Goal: Task Accomplishment & Management: Manage account settings

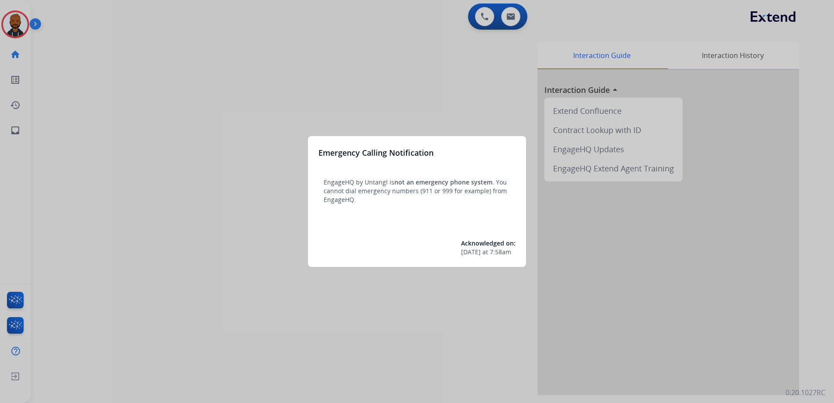
click at [290, 107] on div at bounding box center [417, 201] width 834 height 403
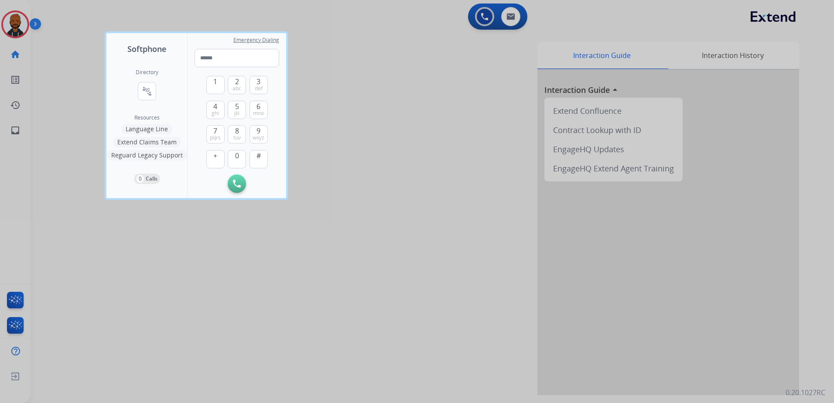
click at [59, 39] on div at bounding box center [417, 201] width 834 height 403
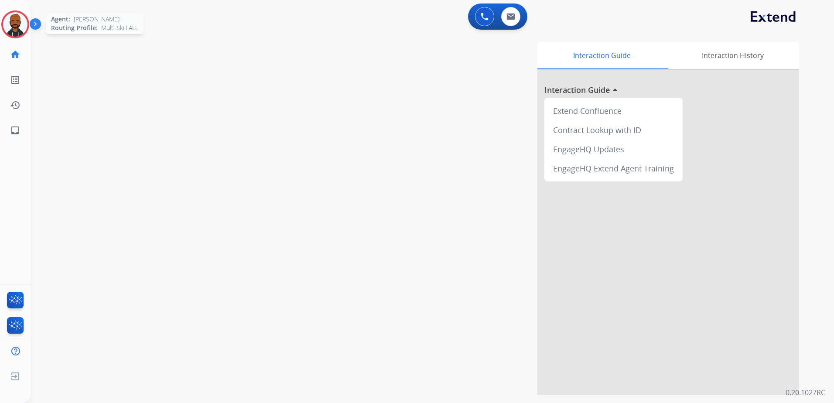
click at [21, 26] on img at bounding box center [15, 24] width 24 height 24
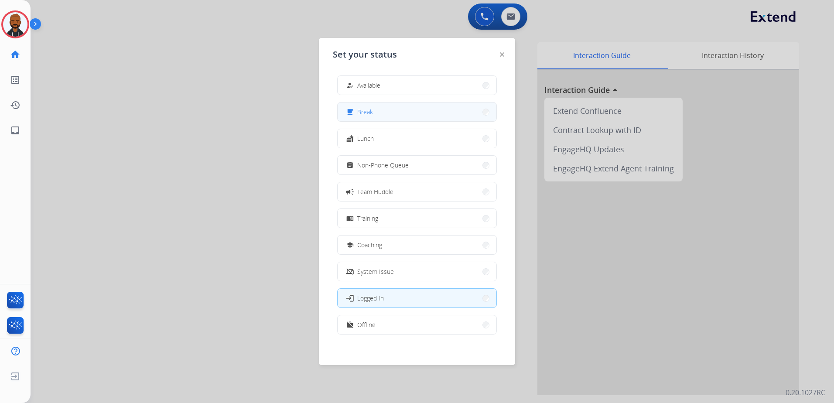
click at [405, 118] on button "free_breakfast Break" at bounding box center [417, 111] width 159 height 19
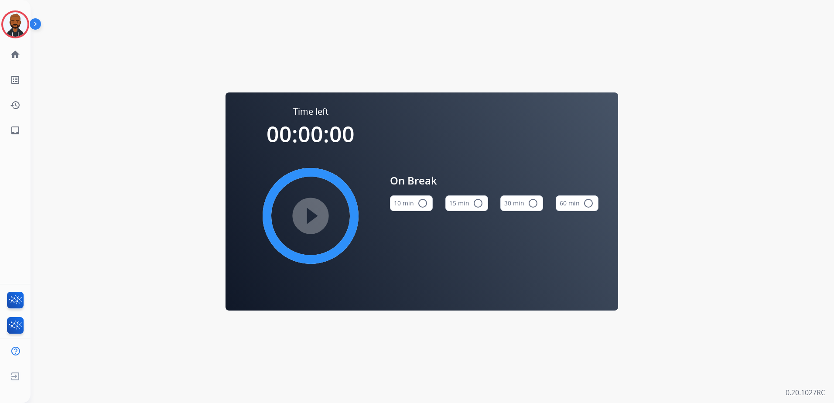
drag, startPoint x: 468, startPoint y: 198, endPoint x: 466, endPoint y: 206, distance: 8.0
click at [467, 201] on button "15 min radio_button_unchecked" at bounding box center [466, 203] width 43 height 16
click at [316, 220] on mat-icon "play_circle_filled" at bounding box center [310, 216] width 10 height 10
click at [18, 29] on img at bounding box center [15, 24] width 24 height 24
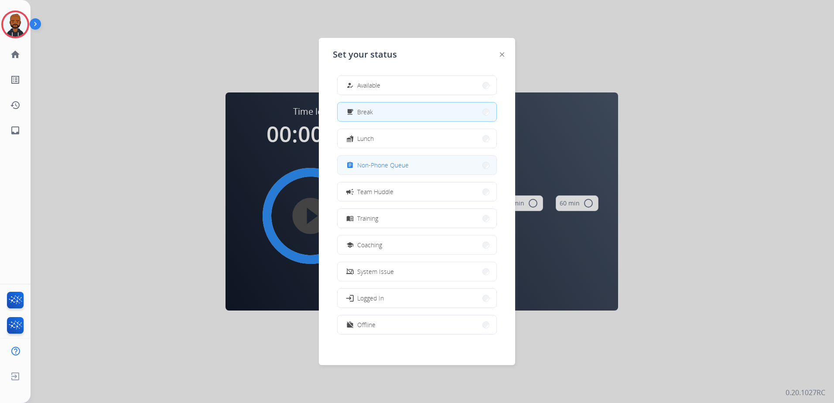
click at [410, 160] on button "assignment Non-Phone Queue" at bounding box center [417, 165] width 159 height 19
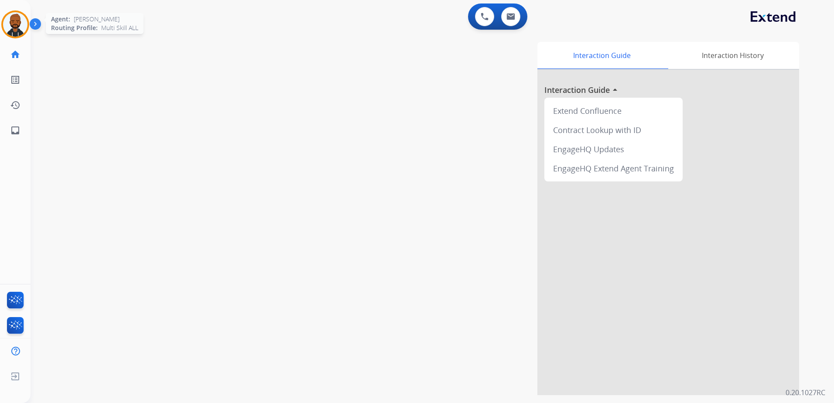
click at [14, 12] on img at bounding box center [15, 24] width 24 height 24
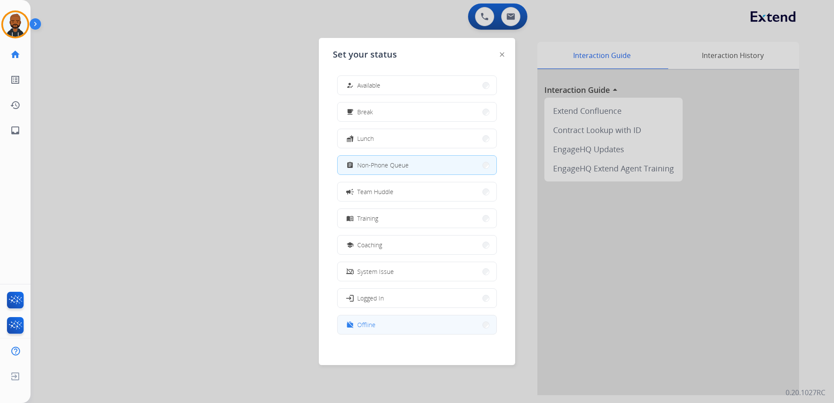
click at [393, 325] on button "work_off Offline" at bounding box center [417, 324] width 159 height 19
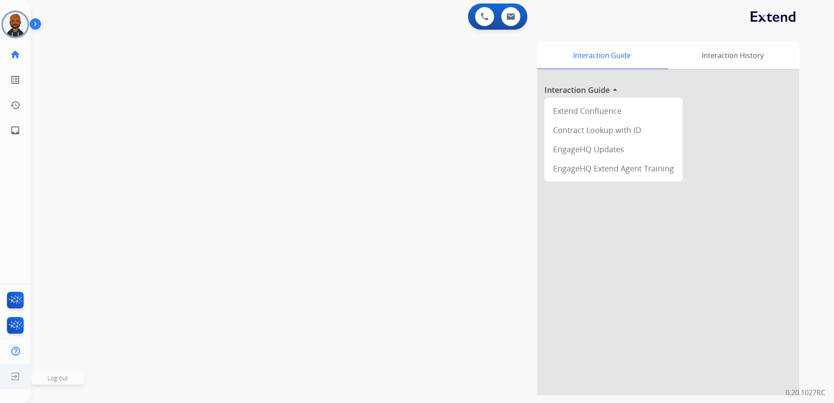
click at [17, 381] on img at bounding box center [15, 376] width 16 height 17
click at [18, 372] on img at bounding box center [15, 376] width 16 height 17
